Goal: Find specific page/section: Find specific page/section

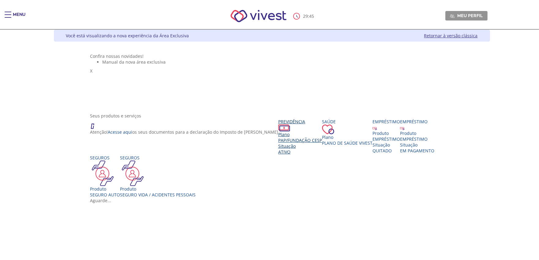
scroll to position [34, 0]
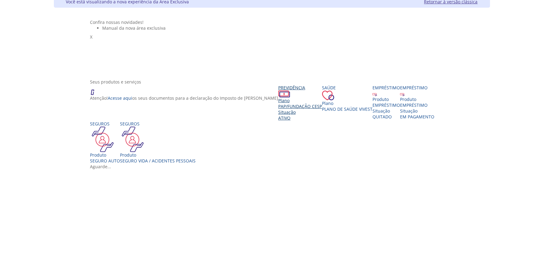
click at [278, 121] on span "Ativo" at bounding box center [284, 118] width 12 height 6
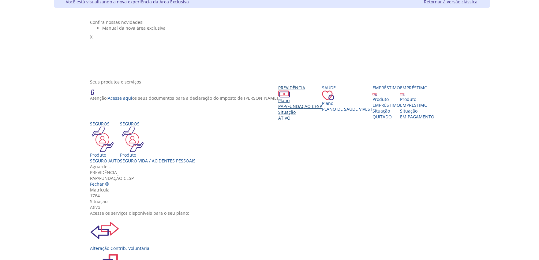
scroll to position [68, 0]
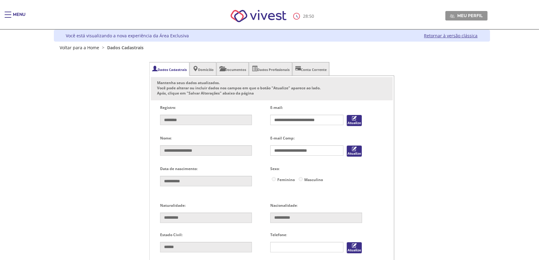
click at [441, 36] on link "Retornar à versão clássica" at bounding box center [451, 36] width 54 height 6
